Goal: Use online tool/utility: Utilize a website feature to perform a specific function

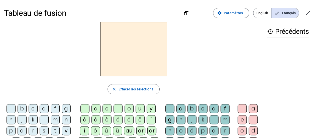
click at [22, 108] on div "b" at bounding box center [22, 108] width 9 height 9
click at [129, 110] on div "o" at bounding box center [128, 108] width 9 height 9
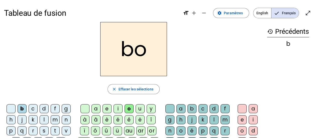
click at [213, 117] on div "l" at bounding box center [213, 119] width 9 height 9
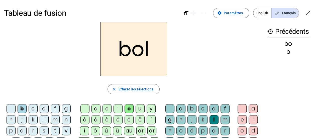
click at [45, 129] on div "s" at bounding box center [44, 130] width 9 height 9
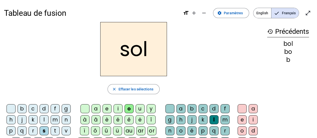
click at [120, 106] on div "i" at bounding box center [117, 108] width 9 height 9
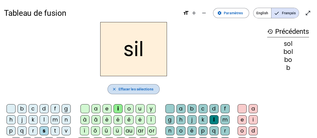
click at [143, 88] on span "Effacer les sélections" at bounding box center [135, 89] width 35 height 6
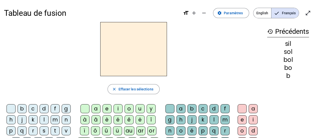
click at [46, 128] on div "s" at bounding box center [44, 130] width 9 height 9
click at [117, 107] on div "i" at bounding box center [117, 108] width 9 height 9
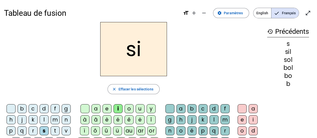
click at [65, 118] on div "n" at bounding box center [66, 119] width 9 height 9
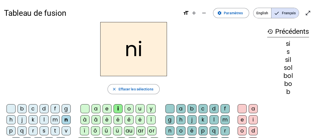
click at [288, 60] on div "sil" at bounding box center [288, 60] width 42 height 6
click at [103, 109] on div "e" at bounding box center [106, 108] width 9 height 9
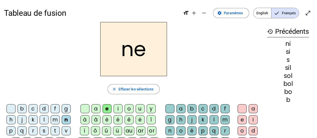
click at [42, 121] on div "l" at bounding box center [44, 119] width 9 height 9
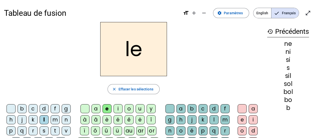
click at [96, 109] on div "a" at bounding box center [95, 108] width 9 height 9
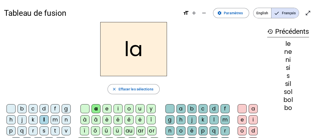
click at [64, 134] on div "v" at bounding box center [66, 130] width 9 height 9
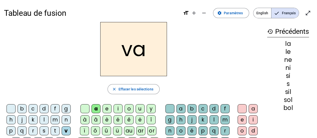
click at [55, 132] on div "t" at bounding box center [55, 130] width 9 height 9
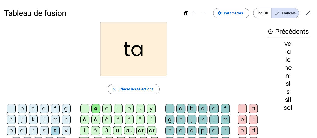
click at [109, 109] on div "e" at bounding box center [106, 108] width 9 height 9
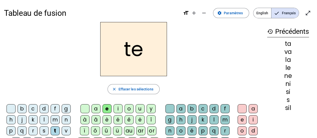
click at [43, 108] on div "d" at bounding box center [44, 108] width 9 height 9
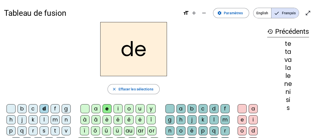
click at [55, 120] on div "m" at bounding box center [55, 119] width 9 height 9
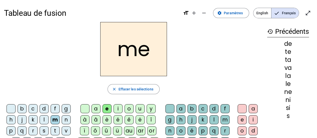
click at [97, 108] on div "a" at bounding box center [95, 108] width 9 height 9
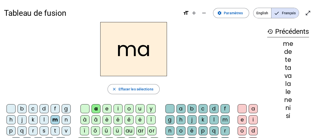
click at [212, 119] on div "l" at bounding box center [213, 119] width 9 height 9
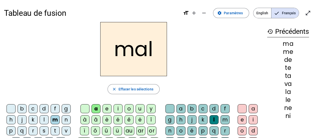
click at [21, 110] on div "b" at bounding box center [22, 108] width 9 height 9
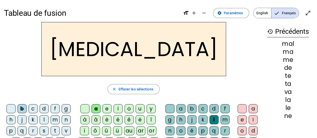
click at [200, 110] on div "c" at bounding box center [202, 108] width 9 height 9
